Goal: Information Seeking & Learning: Check status

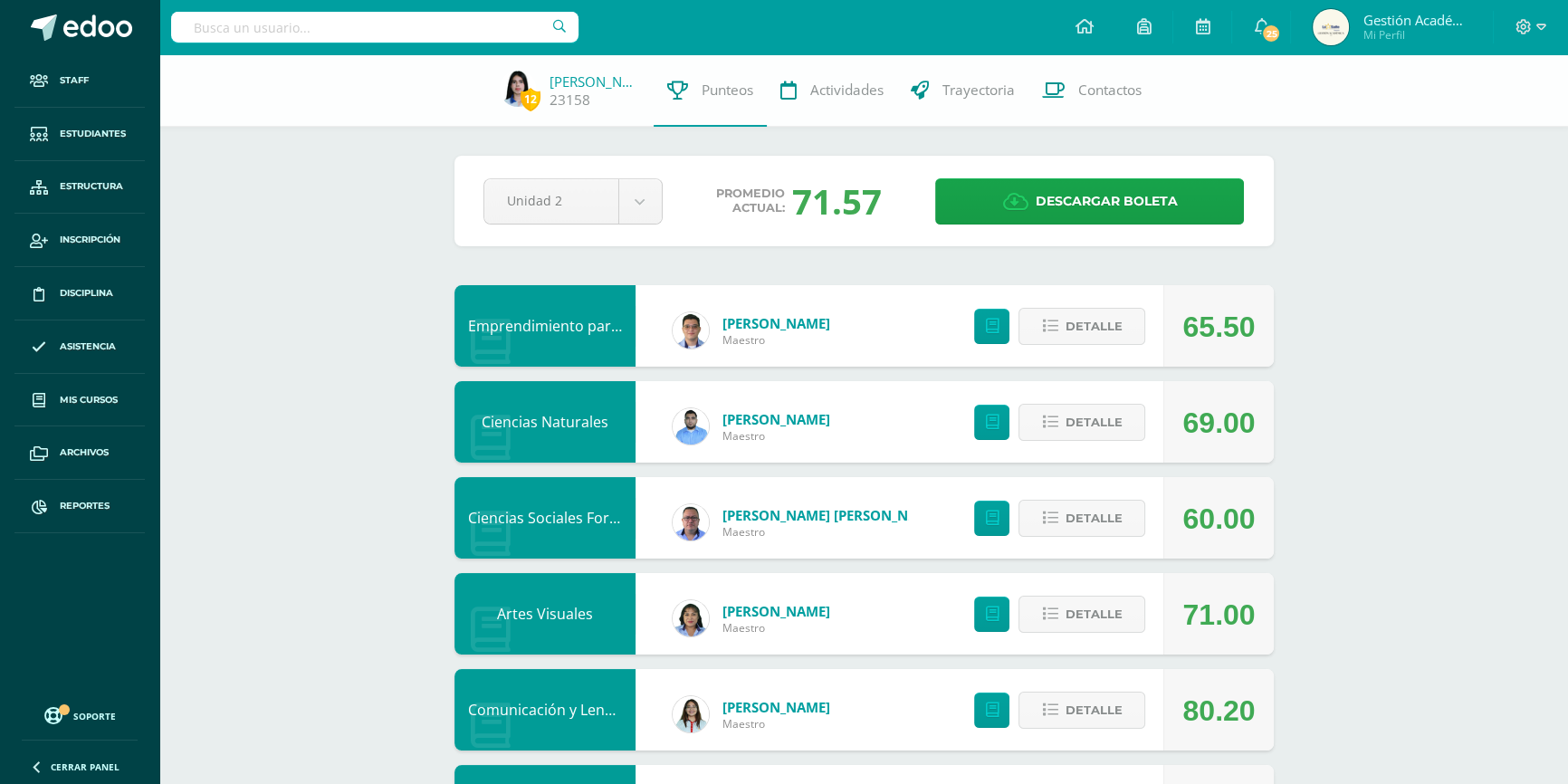
click at [354, 16] on input "text" at bounding box center [375, 27] width 408 height 31
type input "Fátima Victoria"
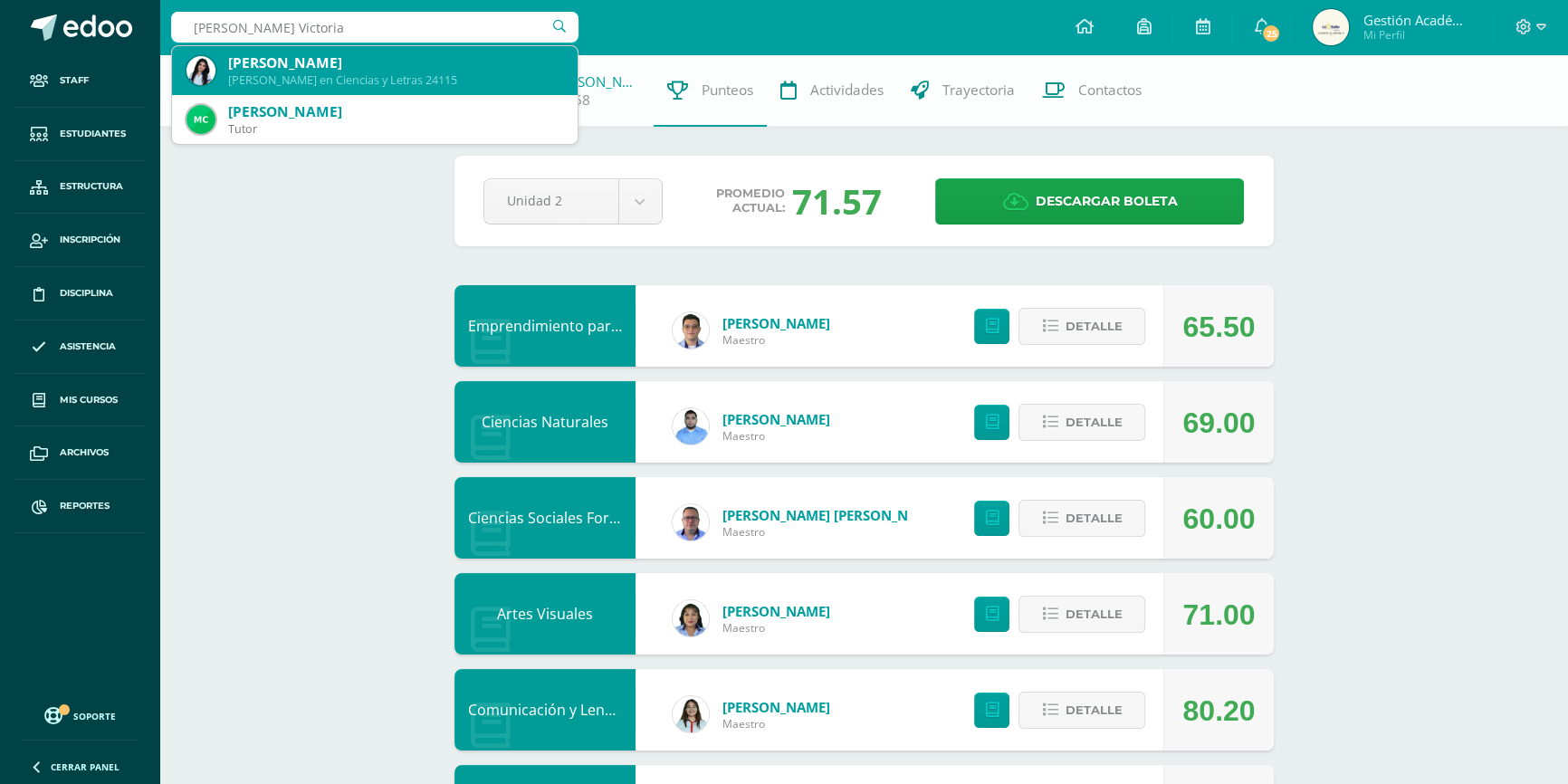
click at [355, 63] on div "Fátima Victoria Guerra Alarcón" at bounding box center [395, 63] width 335 height 19
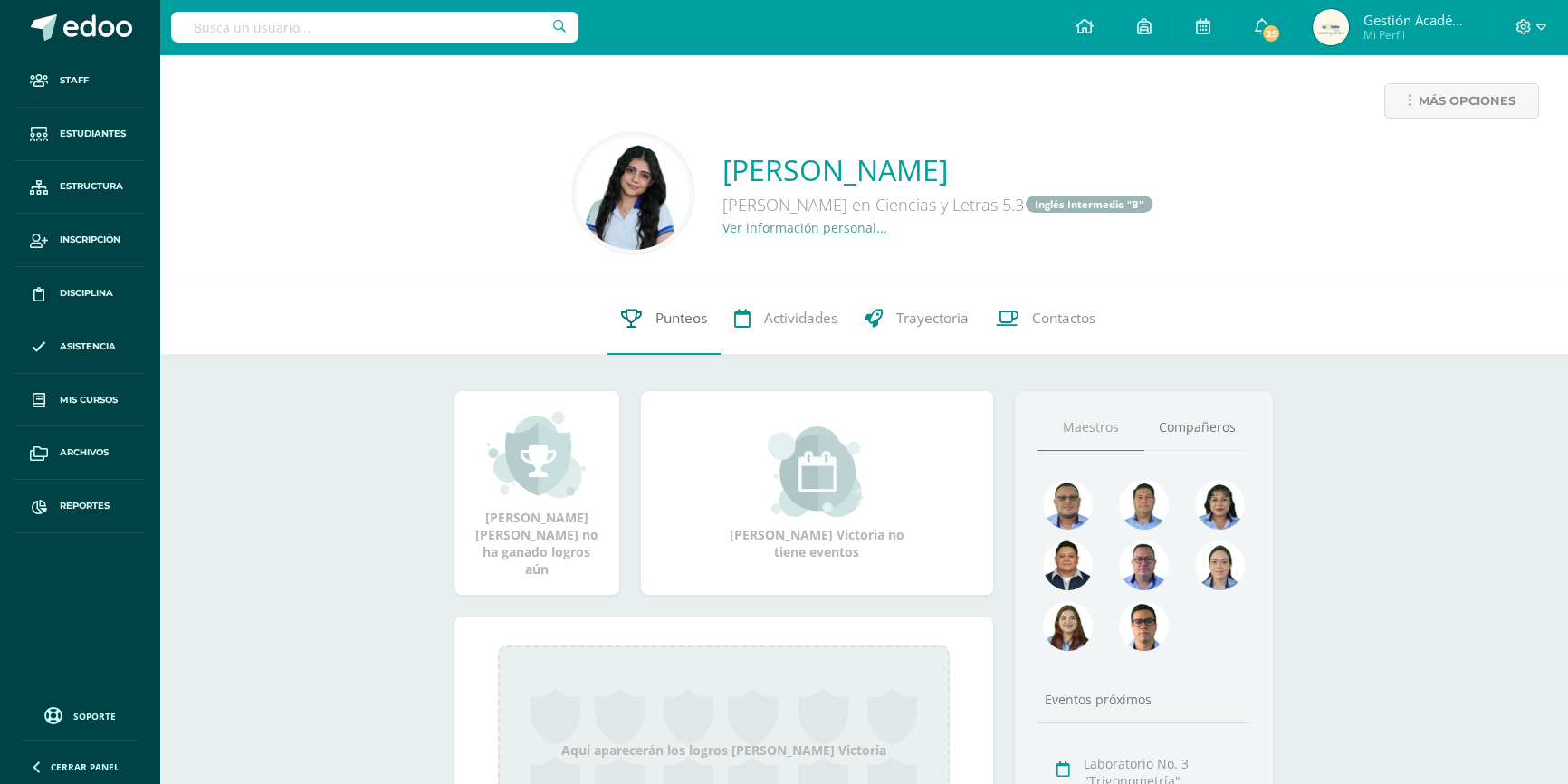
click at [659, 317] on span "Punteos" at bounding box center [680, 318] width 51 height 19
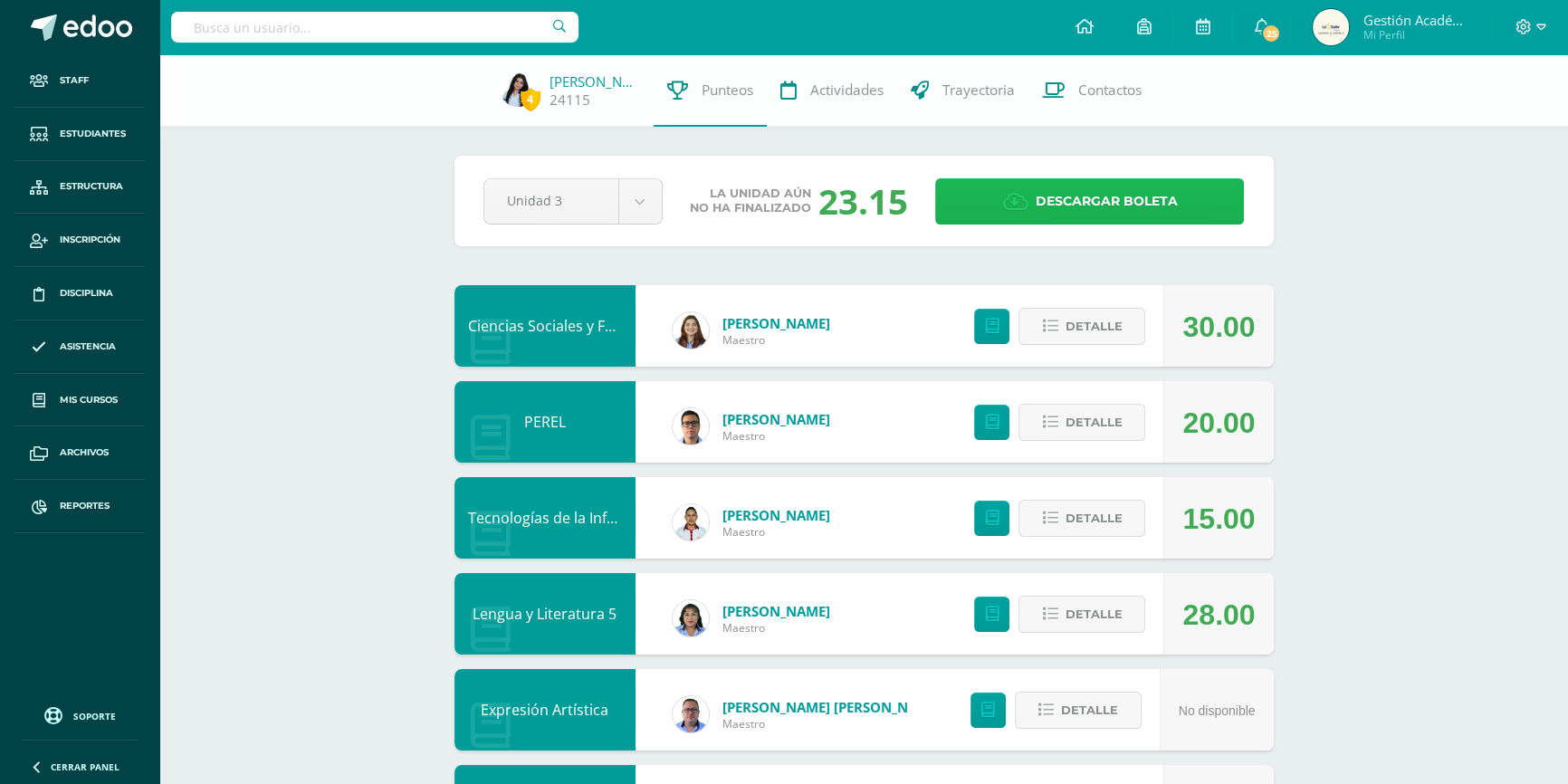
click at [1036, 200] on span "Descargar boleta" at bounding box center [1105, 202] width 142 height 45
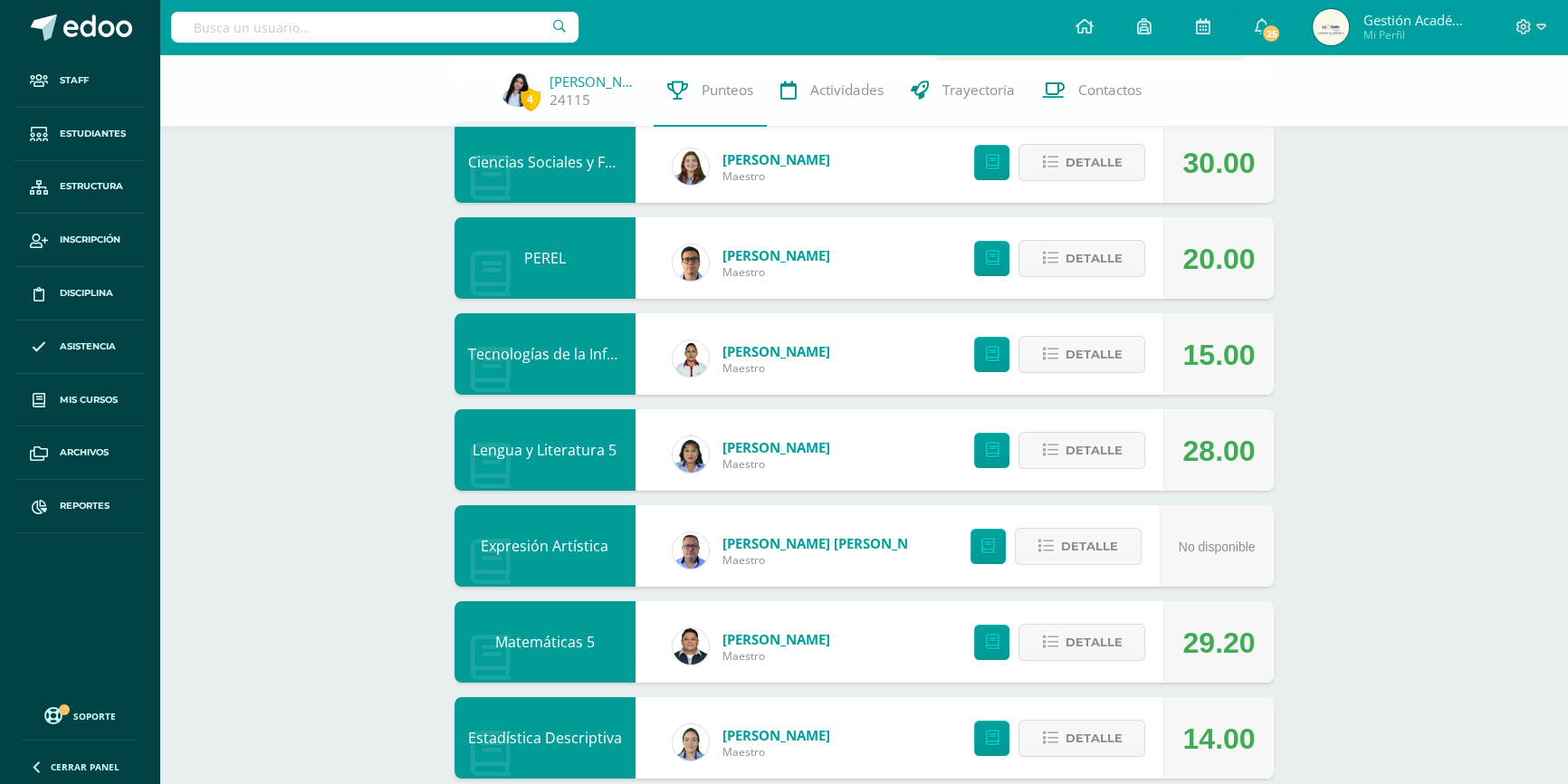
scroll to position [246, 0]
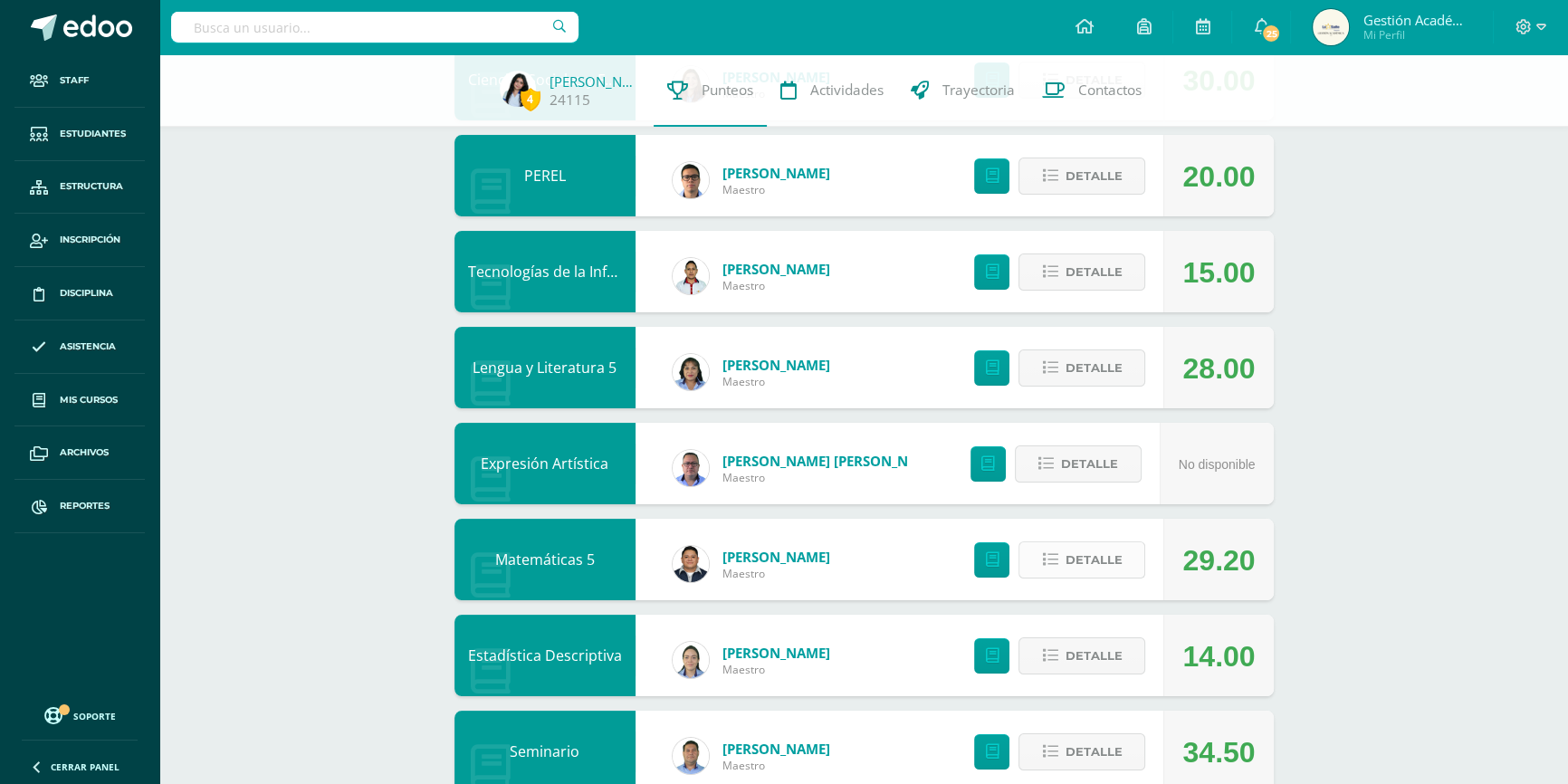
click at [1105, 550] on span "Detalle" at bounding box center [1093, 560] width 57 height 34
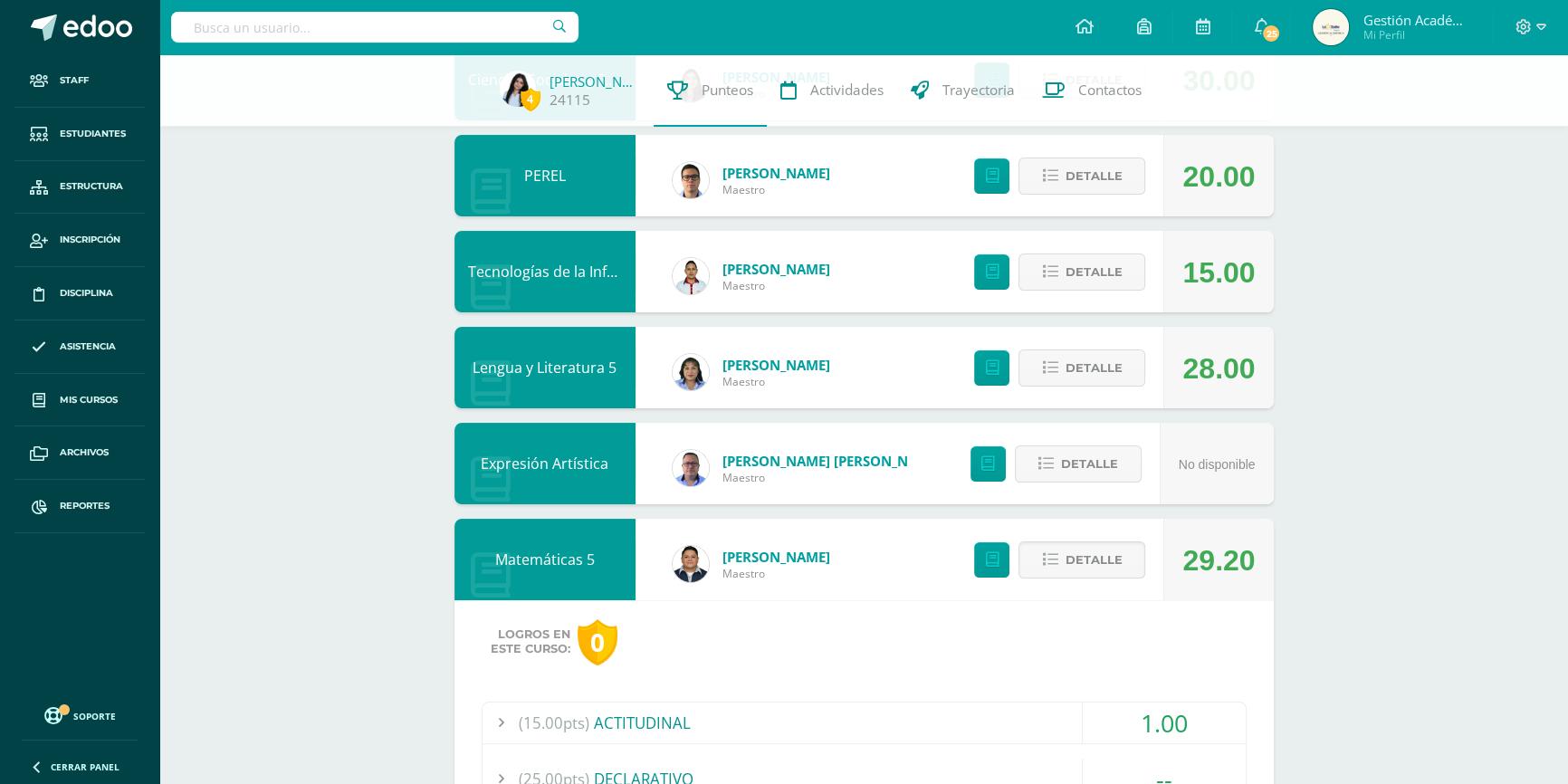
scroll to position [493, 0]
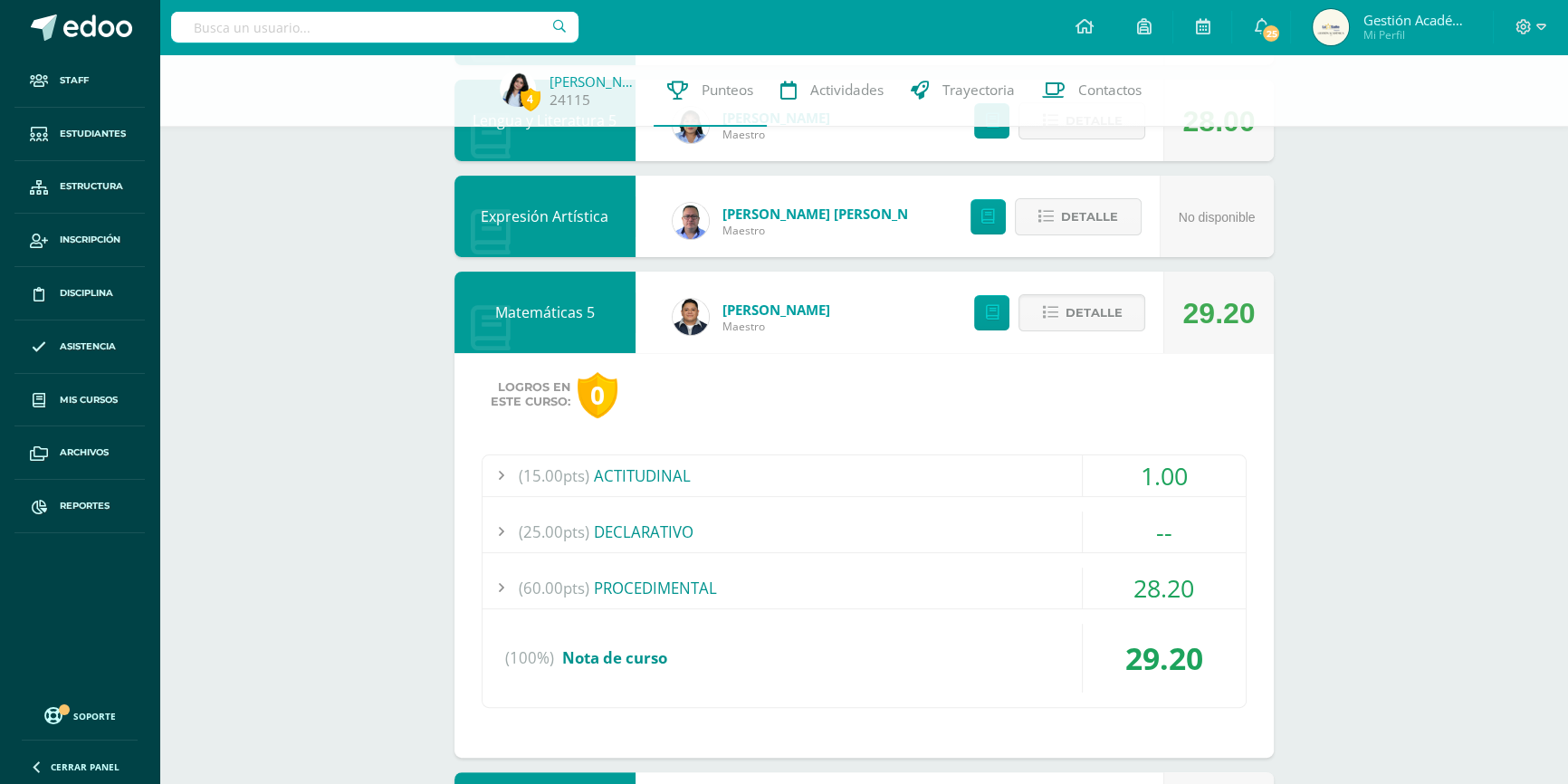
click at [714, 587] on div "(60.00pts) PROCEDIMENTAL" at bounding box center [864, 588] width 763 height 41
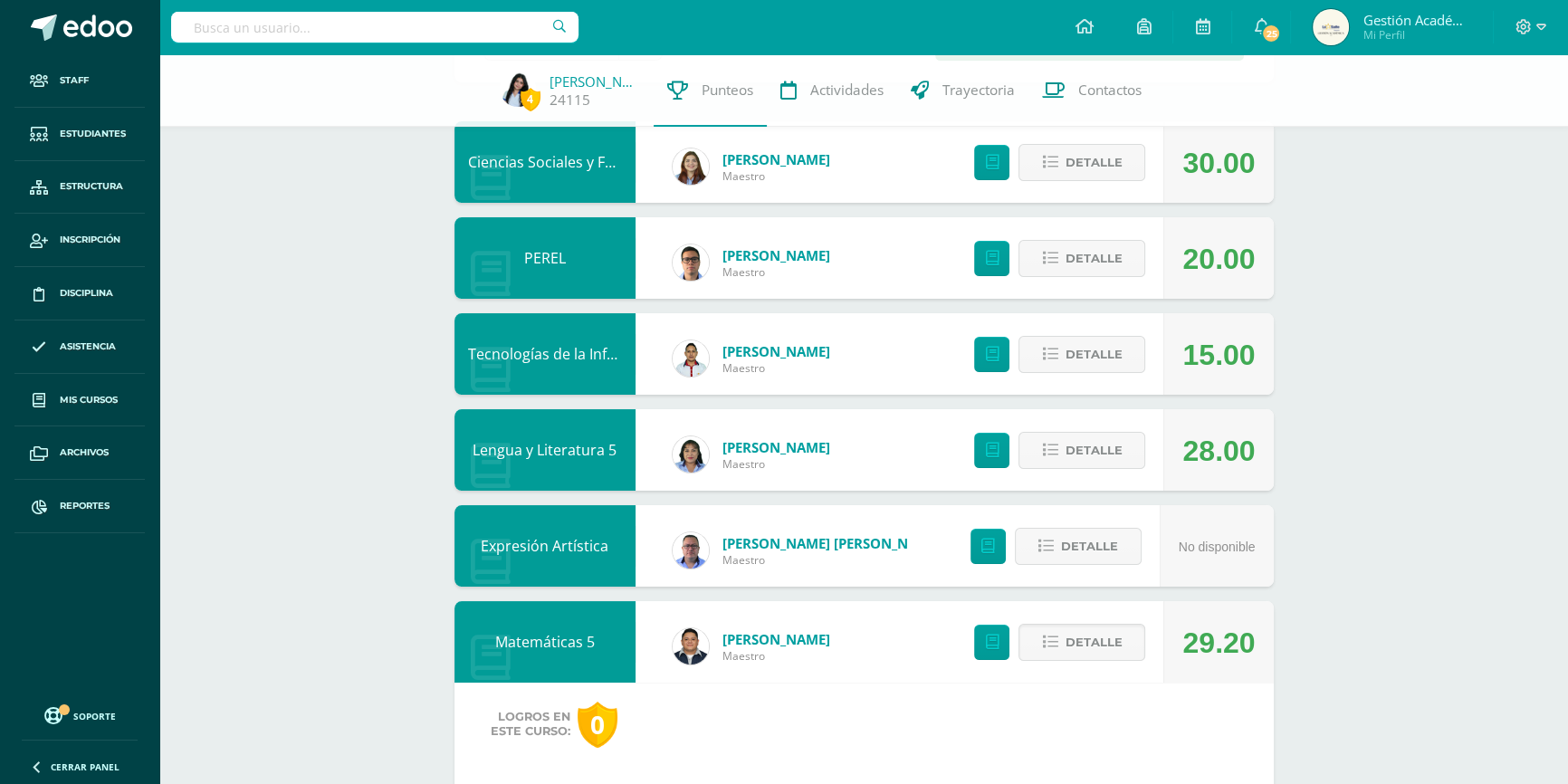
scroll to position [0, 0]
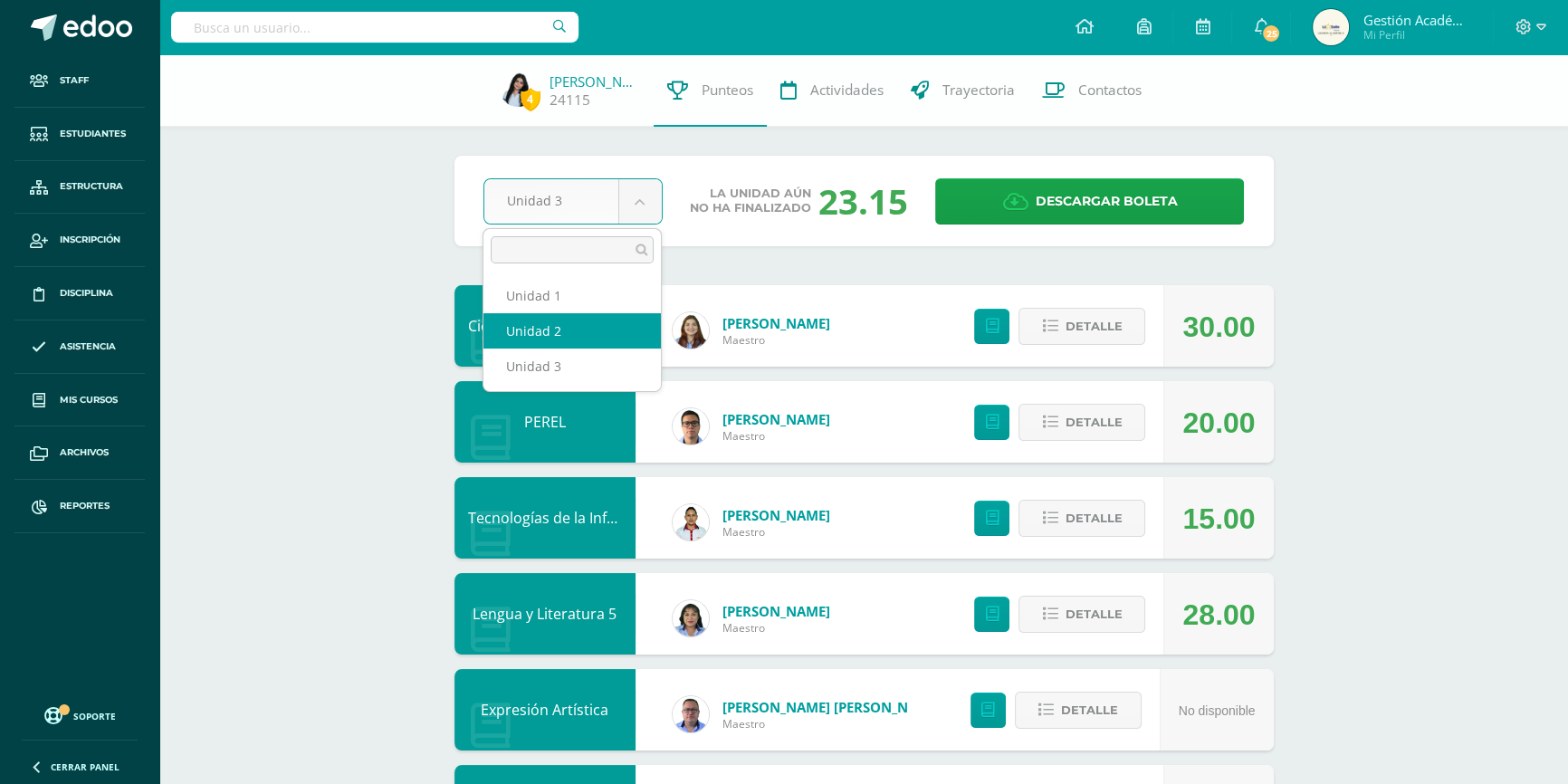
select select "Unidad 2"
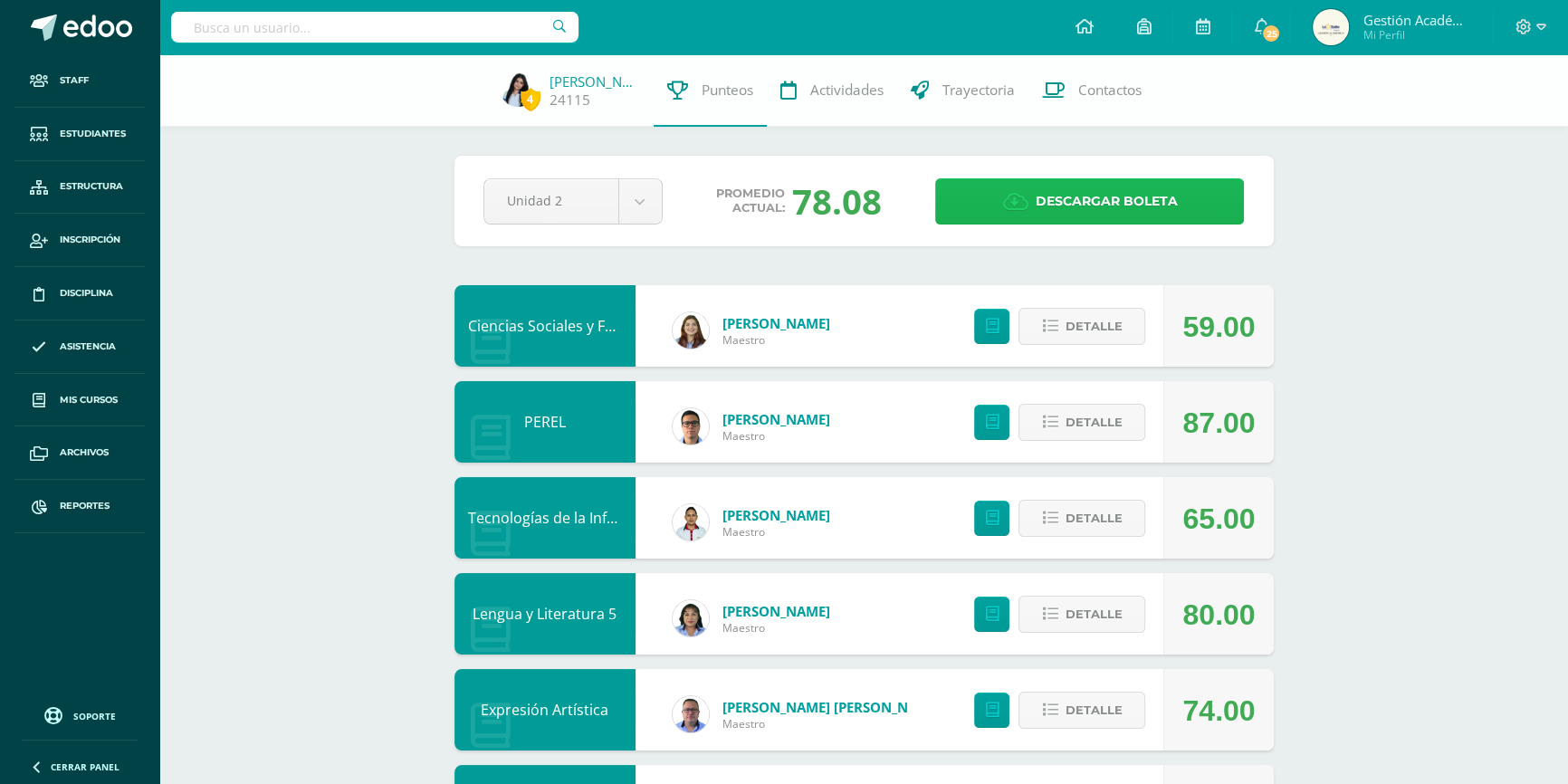
click at [1068, 204] on span "Descargar boleta" at bounding box center [1105, 202] width 142 height 45
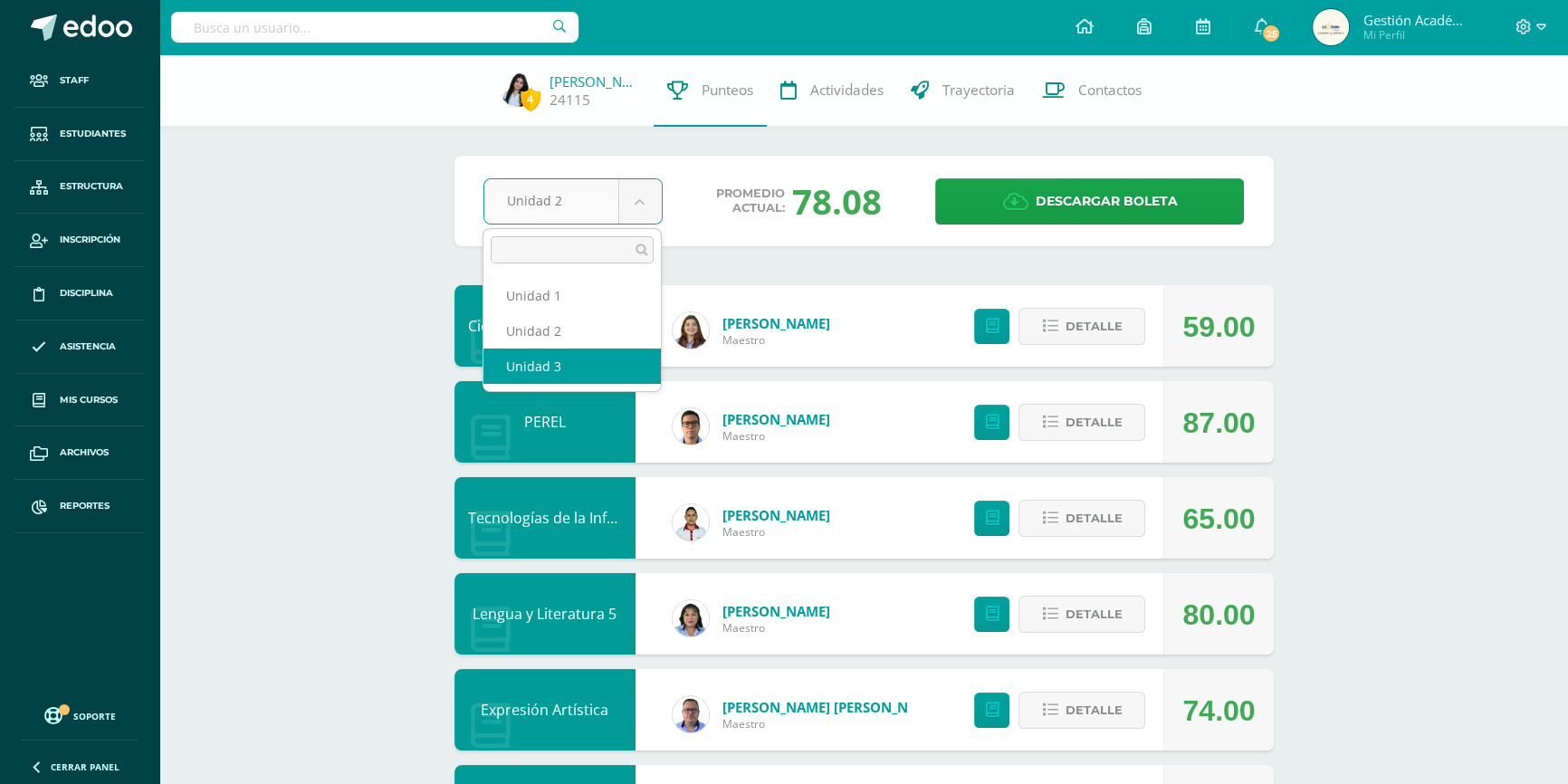
select select "Unidad 3"
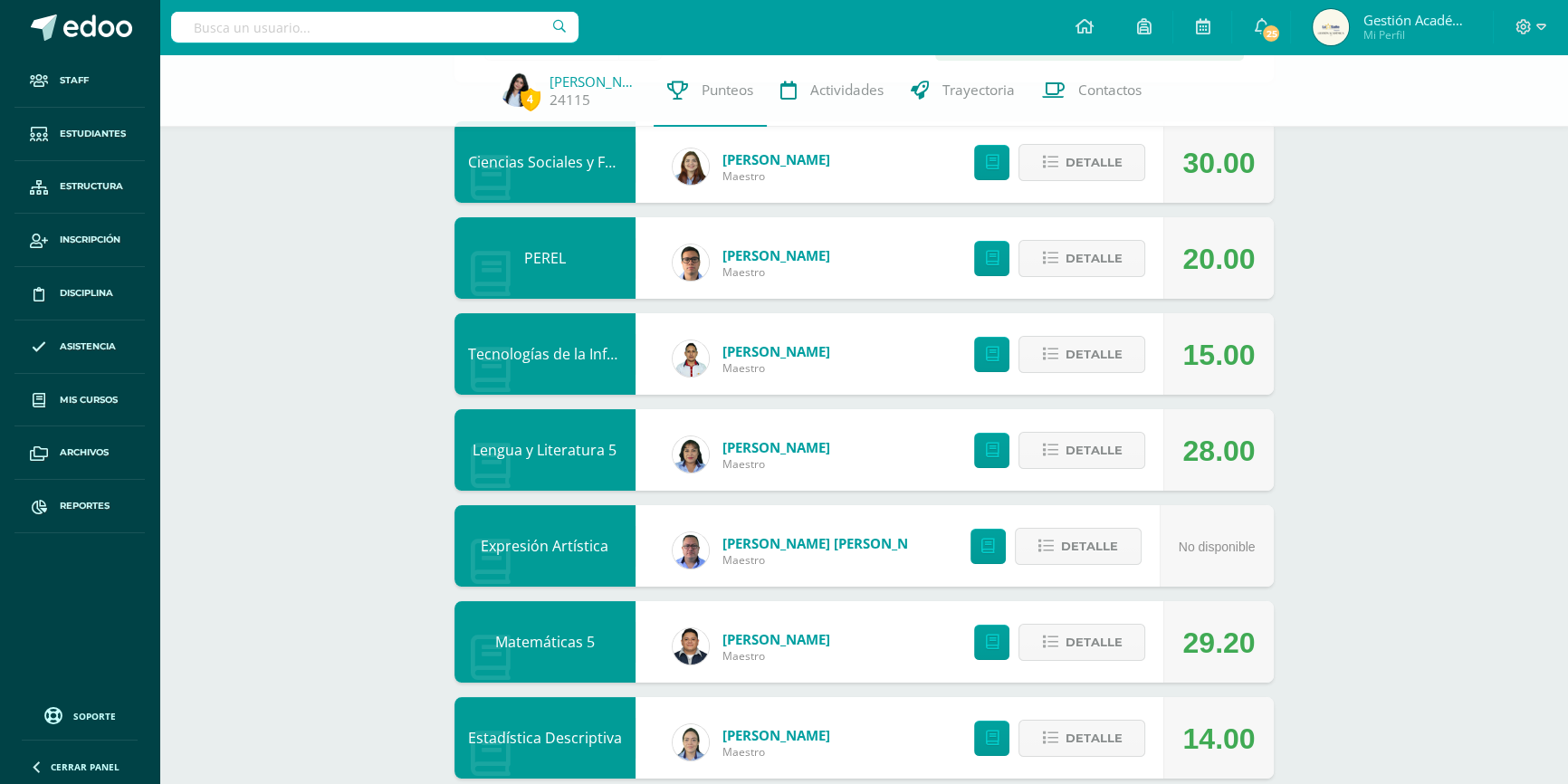
scroll to position [329, 0]
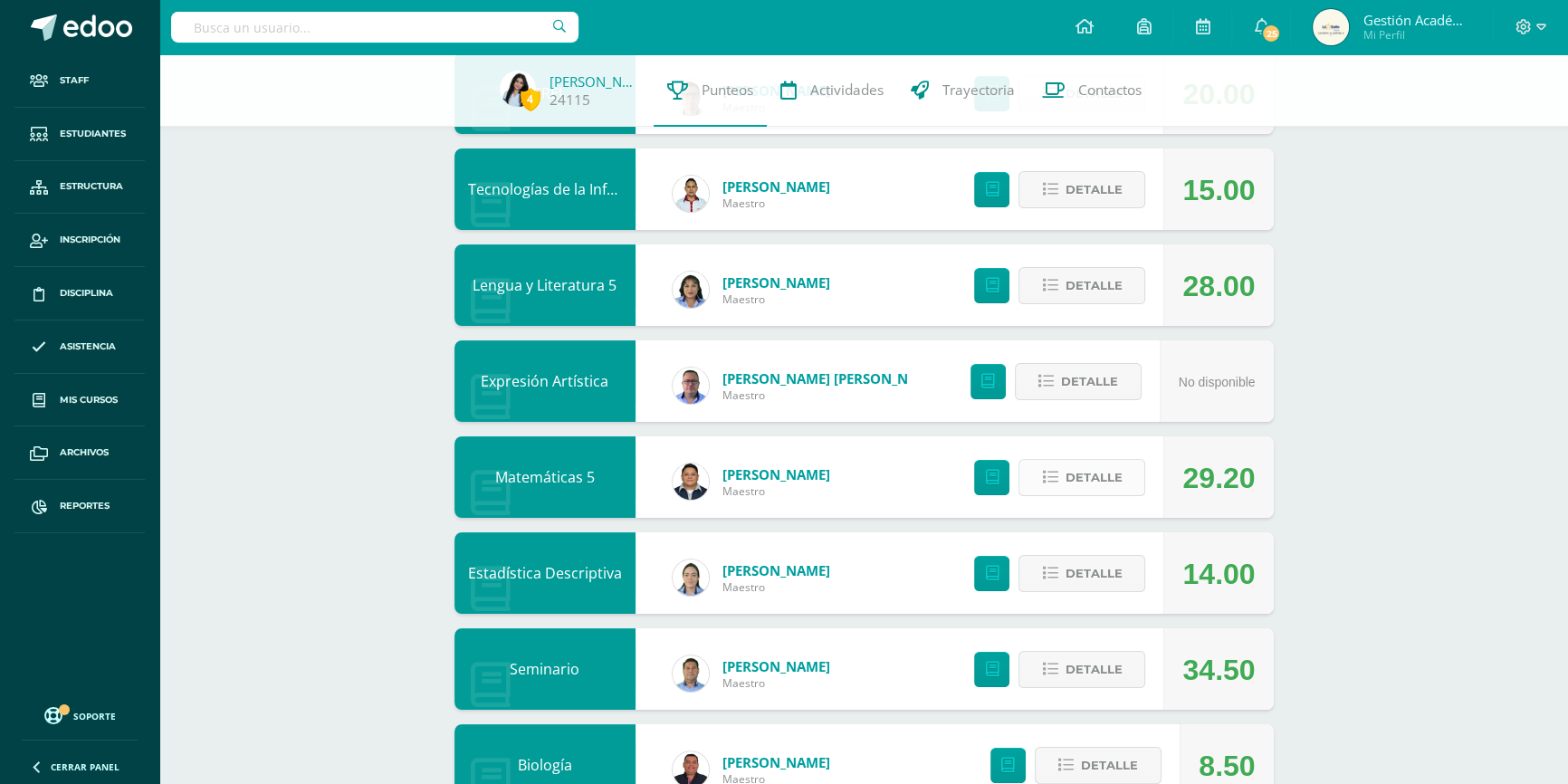
click at [1060, 479] on button "Detalle" at bounding box center [1082, 477] width 127 height 37
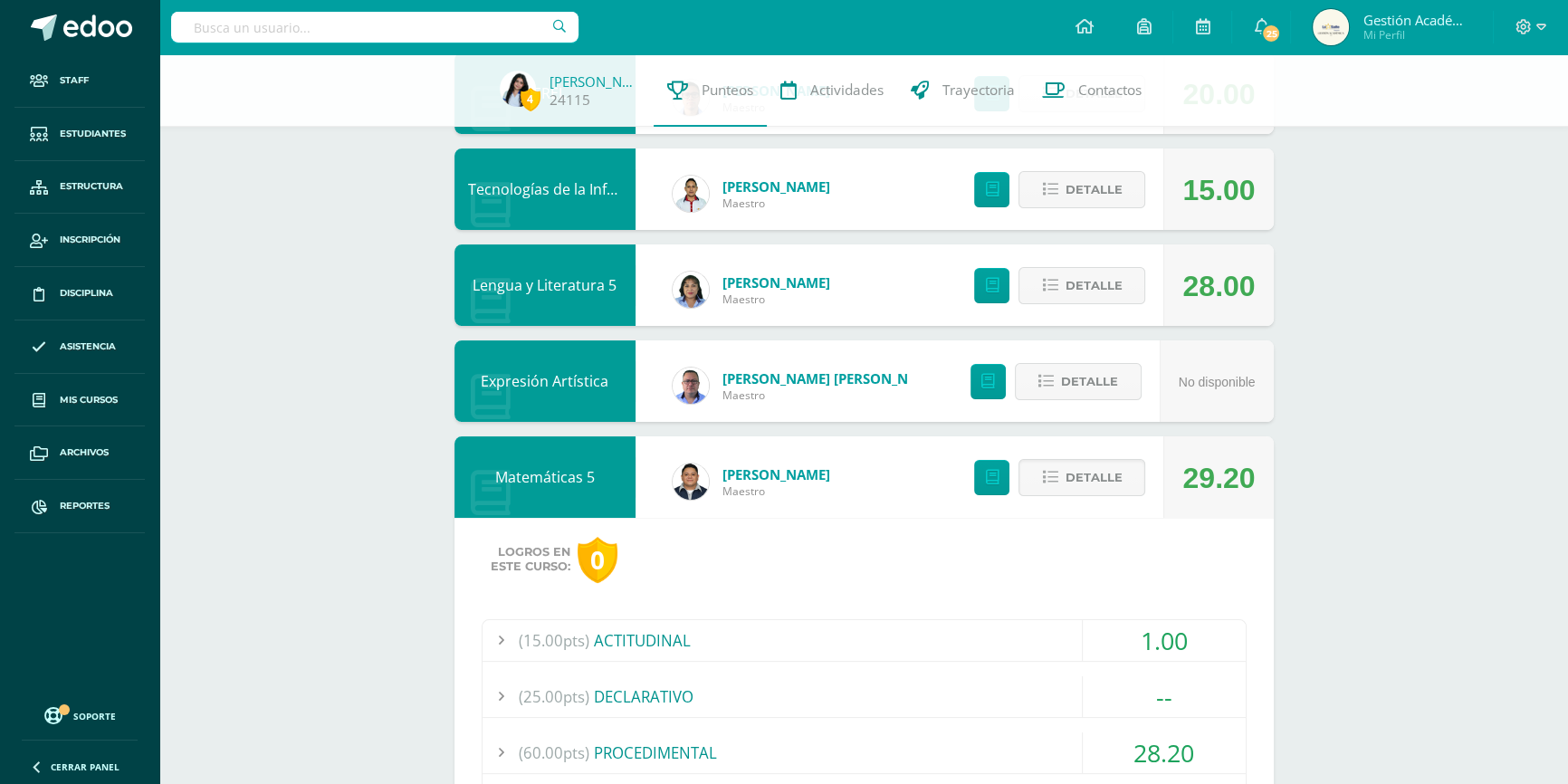
scroll to position [658, 0]
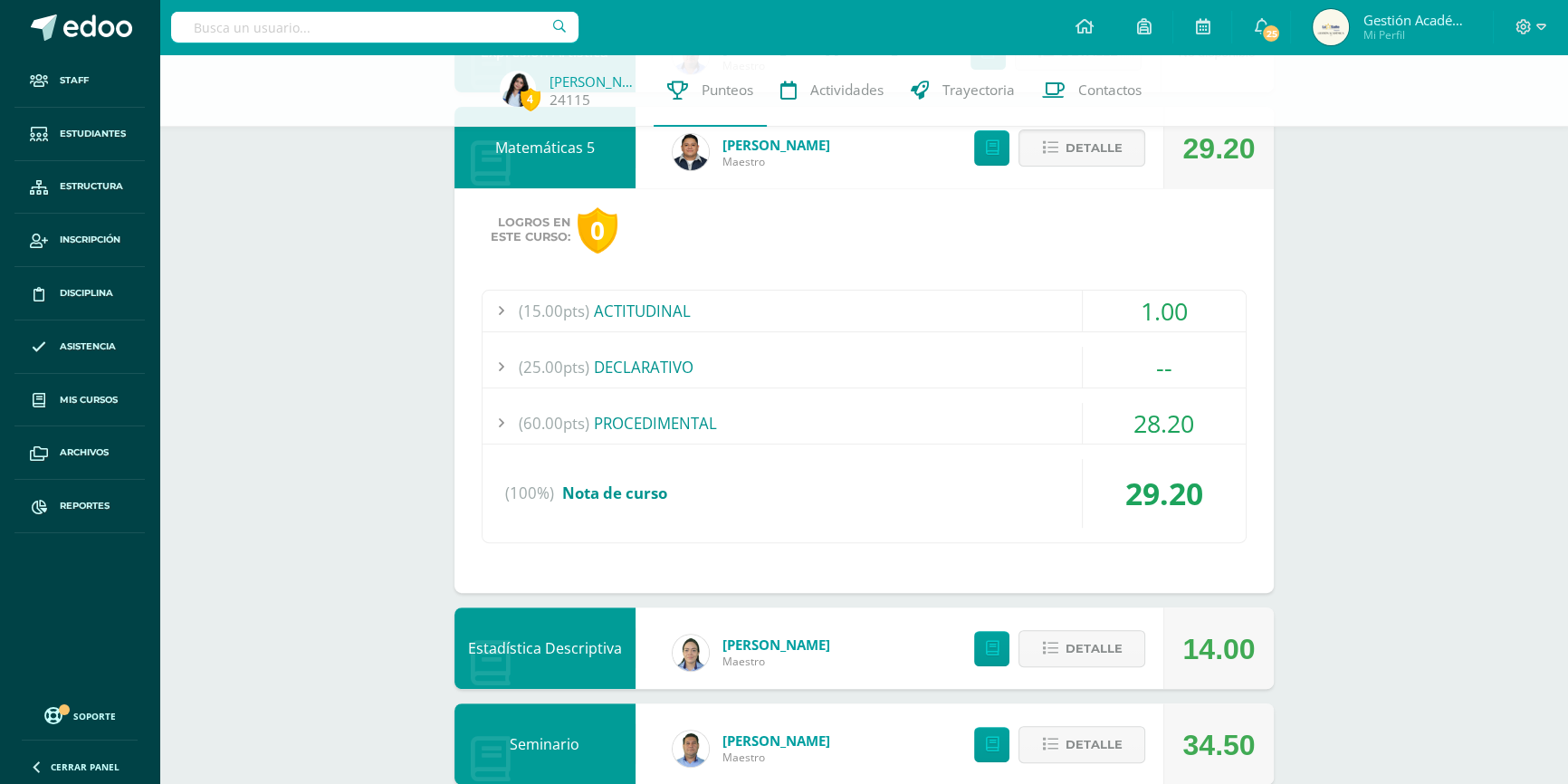
click at [628, 418] on div "(60.00pts) PROCEDIMENTAL" at bounding box center [864, 423] width 763 height 41
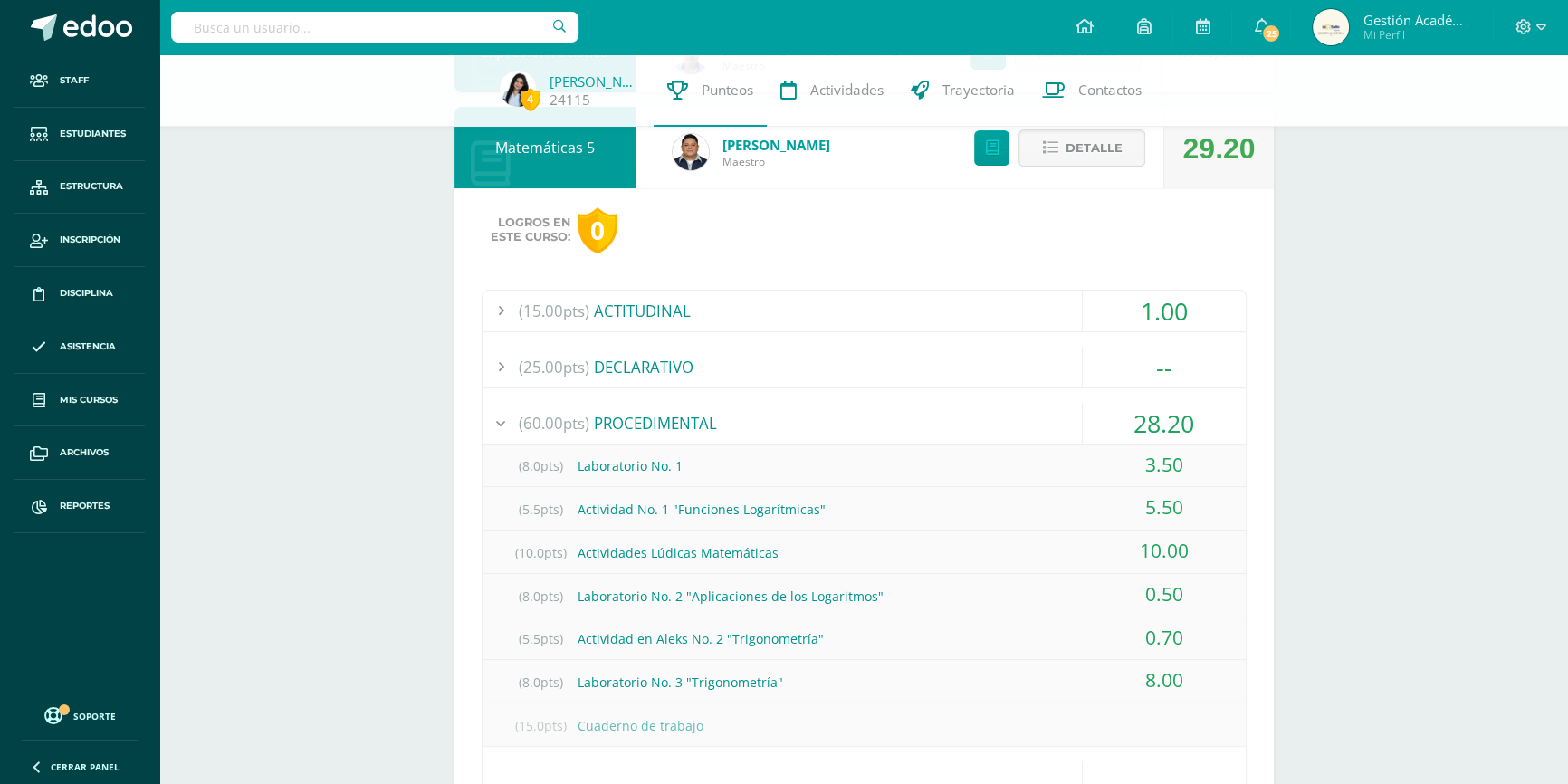
scroll to position [740, 0]
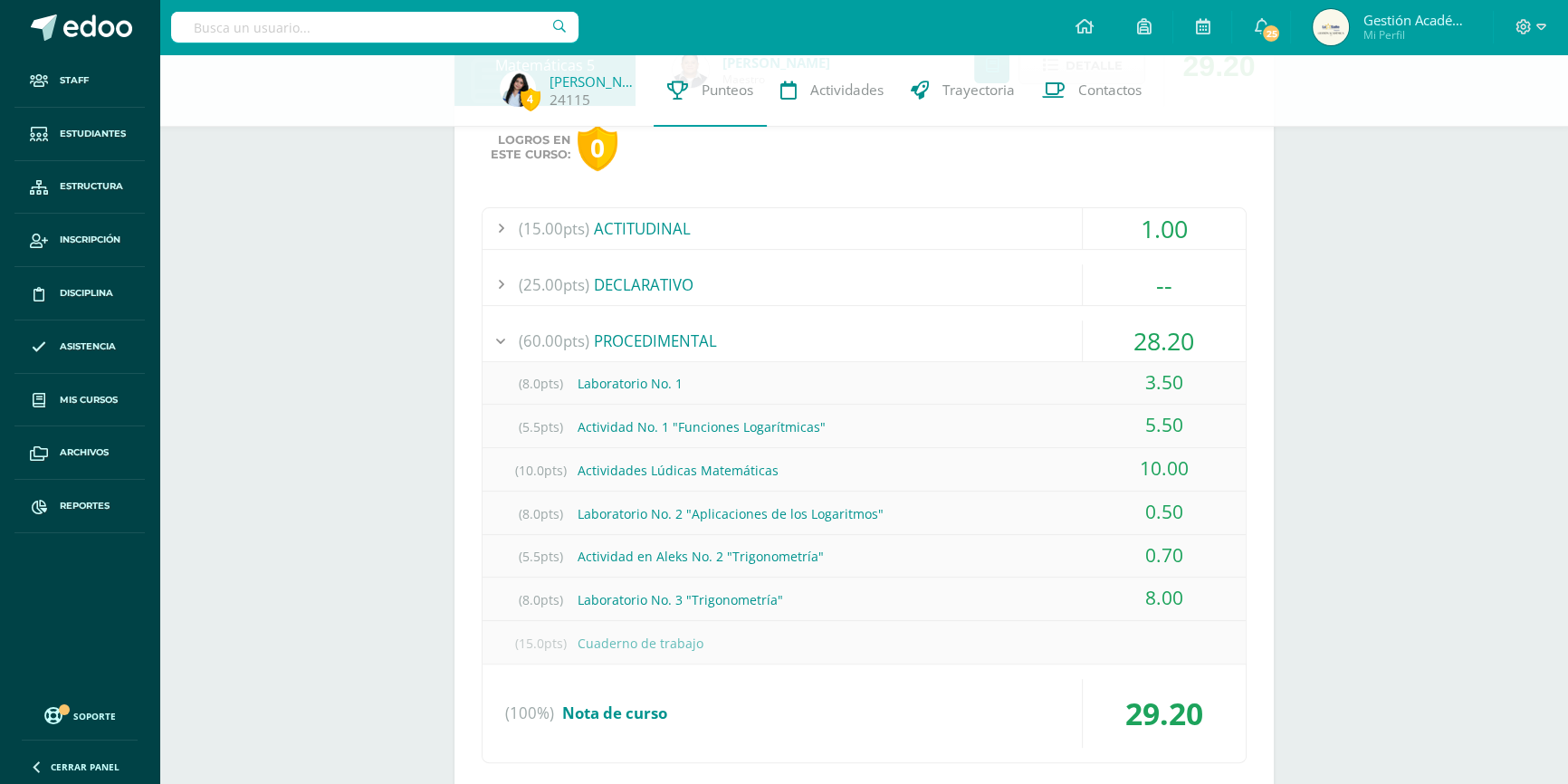
drag, startPoint x: 519, startPoint y: 513, endPoint x: 1192, endPoint y: 558, distance: 674.5
click at [1192, 558] on div "(8.0pts) Laboratorio No. 1 3.50 (5.5pts) Actividad No. 1 "Funciones Logarítmica…" at bounding box center [864, 512] width 763 height 302
click at [1250, 578] on div "Logros en este curso: 0 (15.00pts) ACTITUDINAL 1.00 (1.0pts) Guía Programática …" at bounding box center [864, 459] width 819 height 707
click at [539, 222] on span "(15.00pts)" at bounding box center [554, 229] width 71 height 41
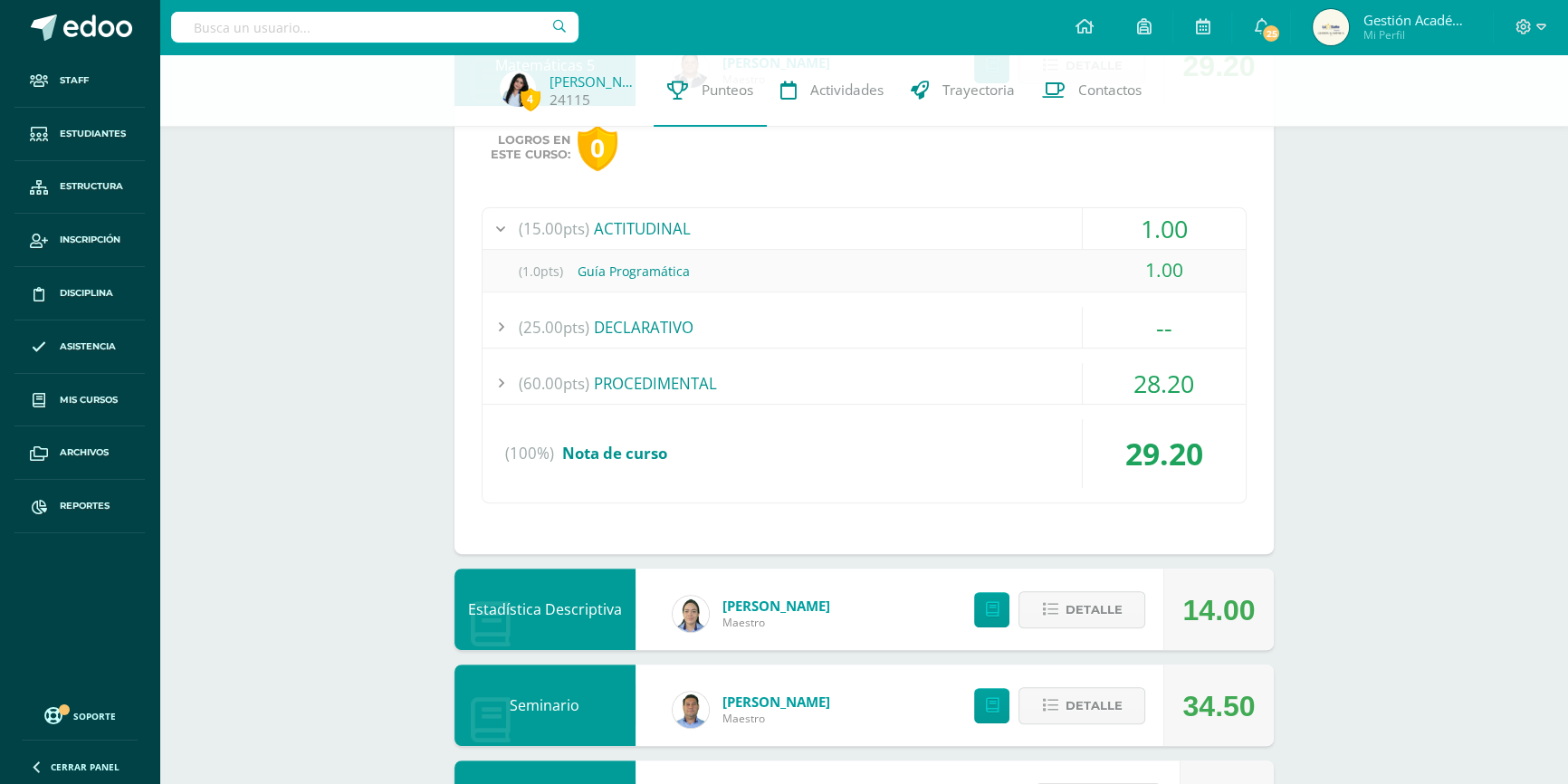
click at [549, 381] on span "(60.00pts)" at bounding box center [554, 383] width 71 height 41
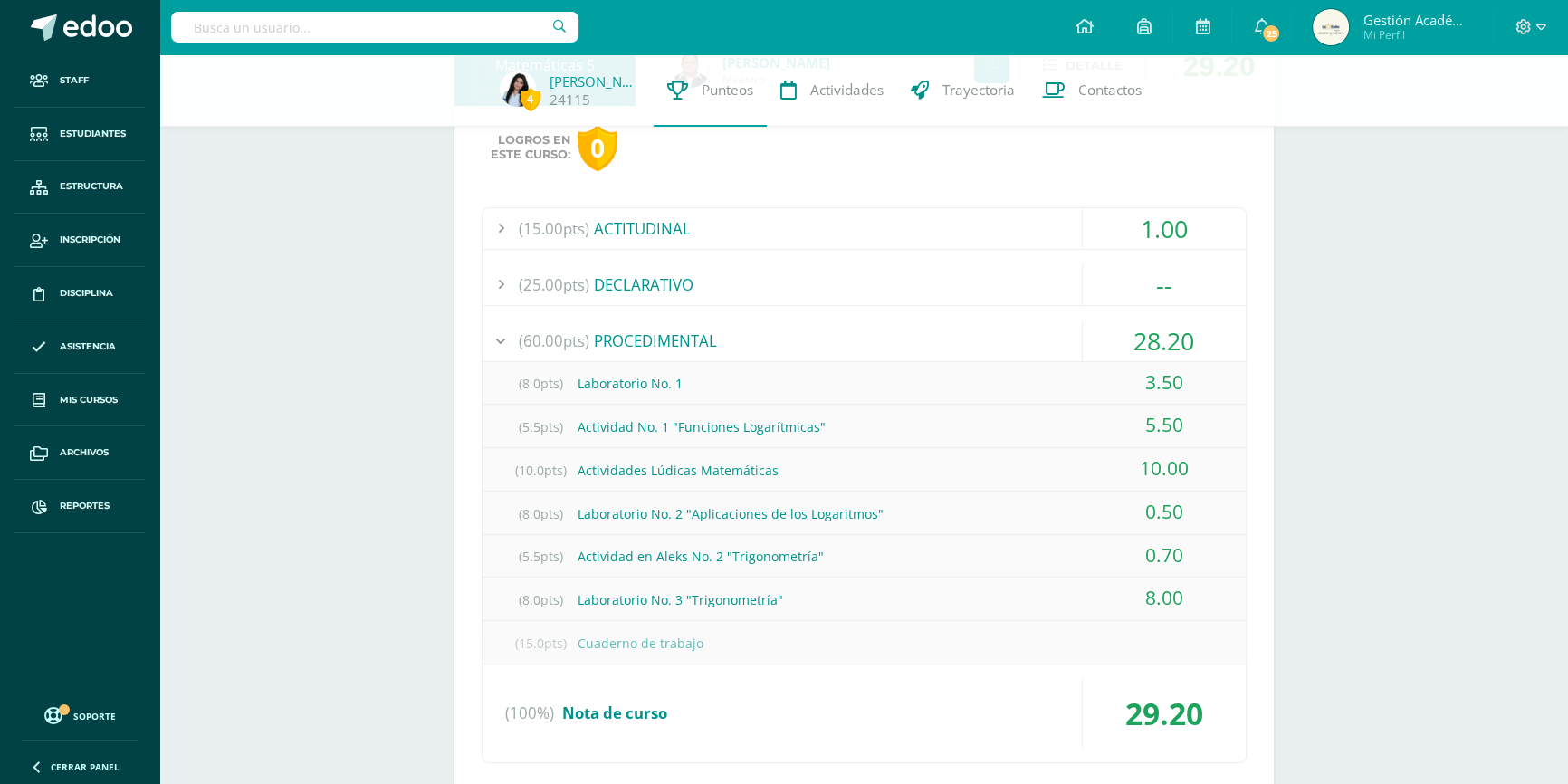
click at [314, 18] on input "text" at bounding box center [375, 27] width 408 height 31
type input "[PERSON_NAME]"
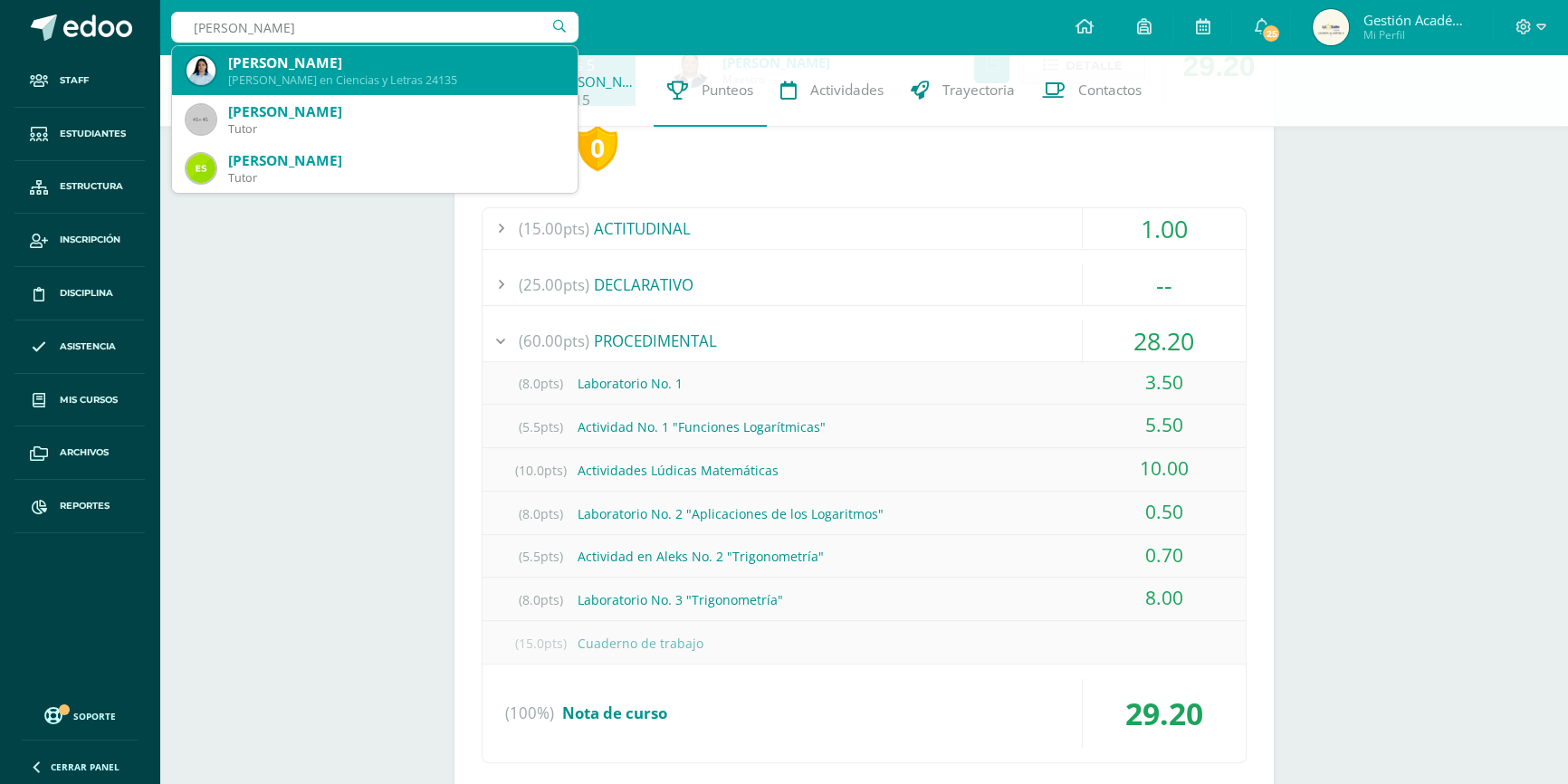
click at [308, 80] on div "[PERSON_NAME] en Ciencias y Letras 24135" at bounding box center [395, 81] width 335 height 16
